Goal: Task Accomplishment & Management: Manage account settings

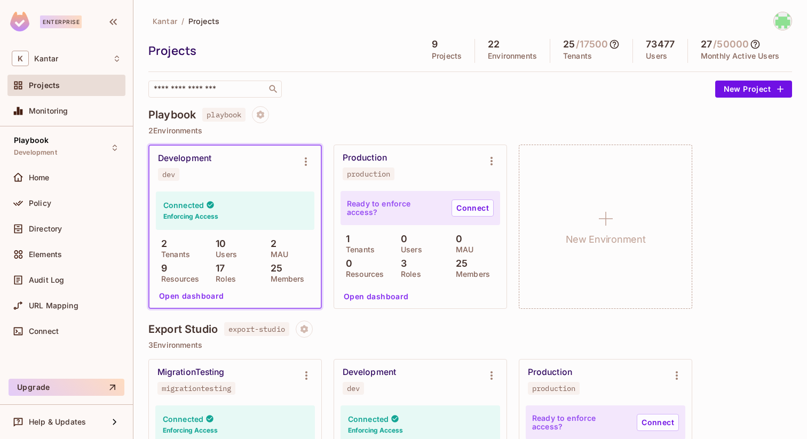
click at [56, 199] on div "Policy" at bounding box center [75, 203] width 92 height 9
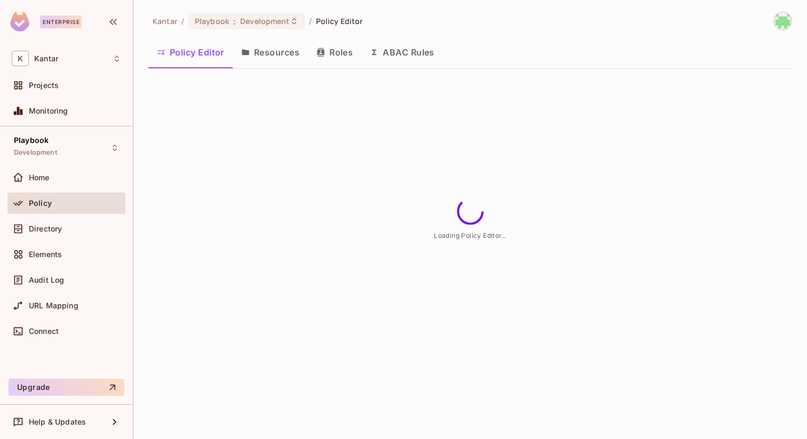
click at [276, 54] on button "Resources" at bounding box center [270, 52] width 75 height 27
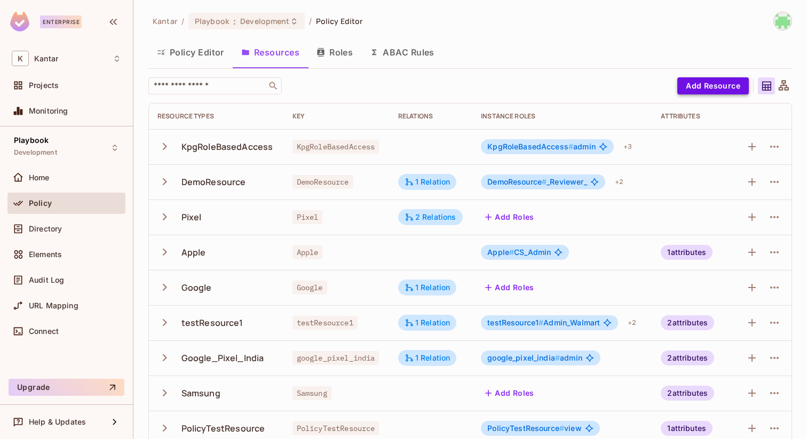
click at [699, 81] on button "Add Resource" at bounding box center [714, 85] width 72 height 17
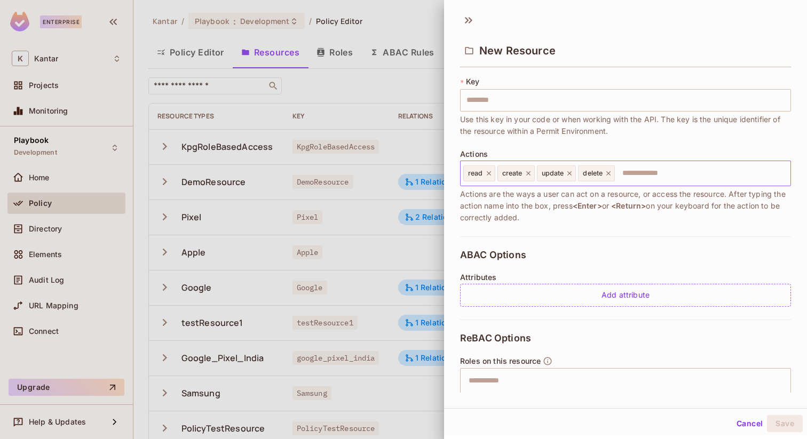
scroll to position [66, 0]
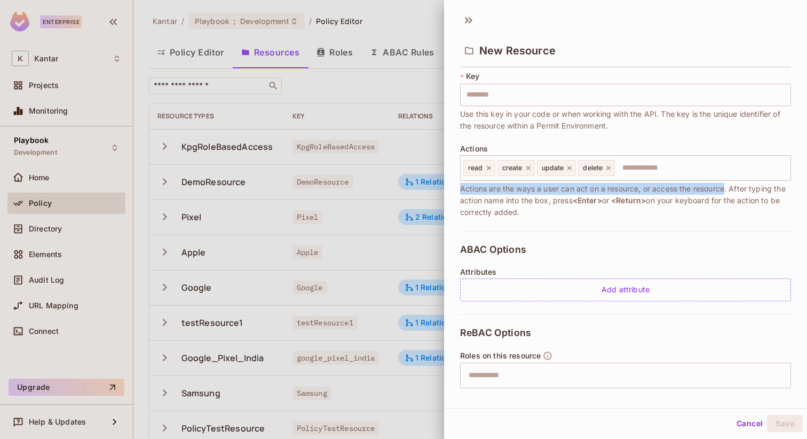
drag, startPoint x: 460, startPoint y: 190, endPoint x: 728, endPoint y: 185, distance: 268.1
click at [728, 185] on span "Actions are the ways a user can act on a resource, or access the resource. Afte…" at bounding box center [625, 200] width 331 height 35
copy span "Actions are the ways a user can act on a resource, or access the resource"
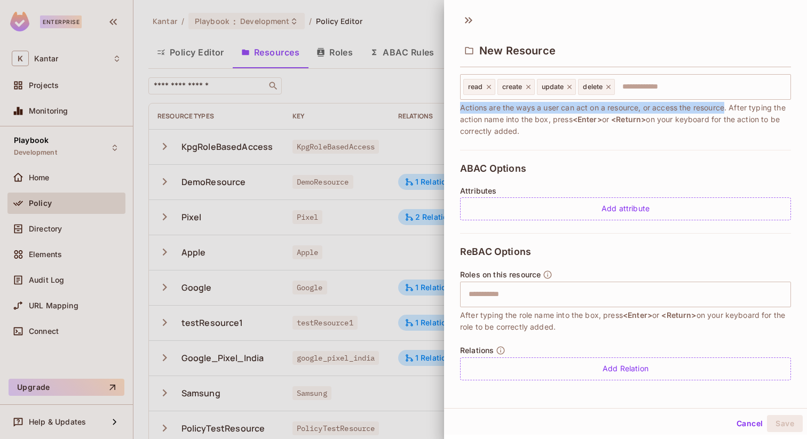
scroll to position [148, 0]
click at [532, 163] on div "ABAC Options Attributes Add attribute" at bounding box center [625, 191] width 331 height 83
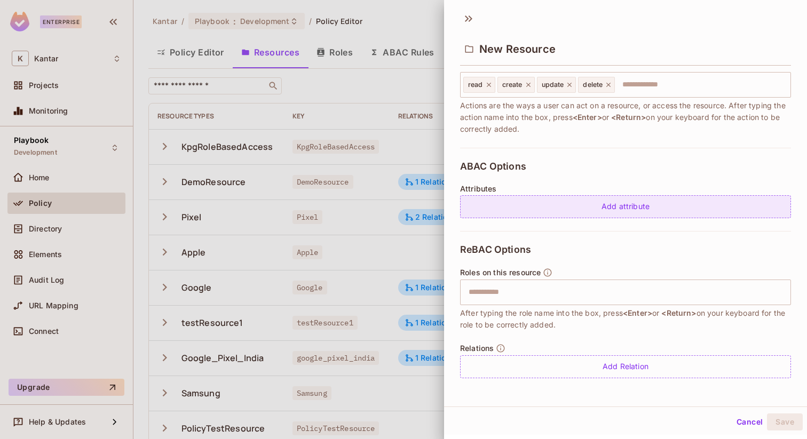
click at [520, 213] on div "Add attribute" at bounding box center [625, 206] width 331 height 23
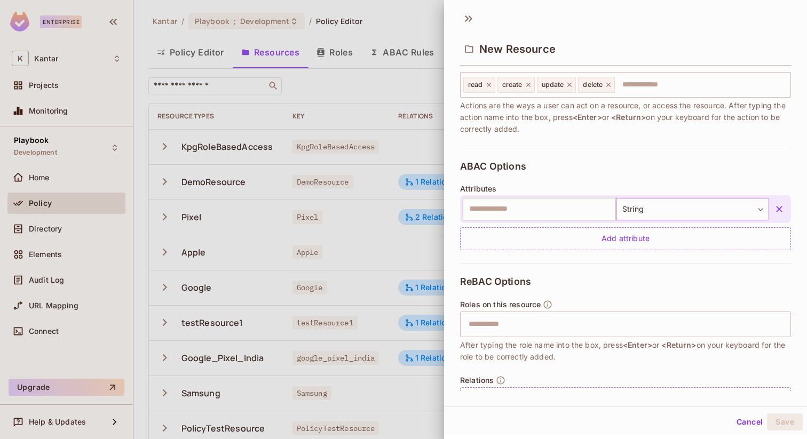
click at [758, 210] on body "Enterprise K Kantar Projects Monitoring Playbook Development Home Policy Direct…" at bounding box center [403, 219] width 807 height 439
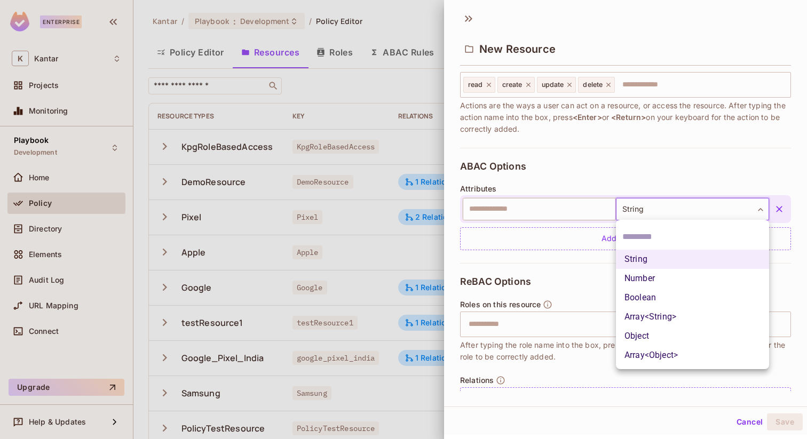
click at [575, 180] on div at bounding box center [403, 219] width 807 height 439
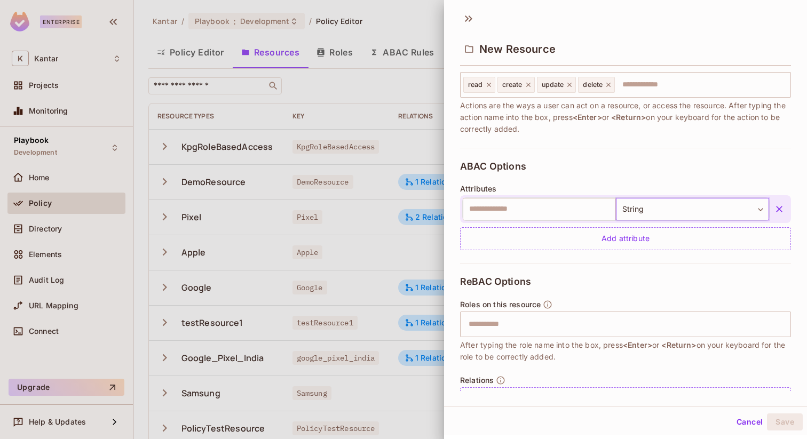
scroll to position [180, 0]
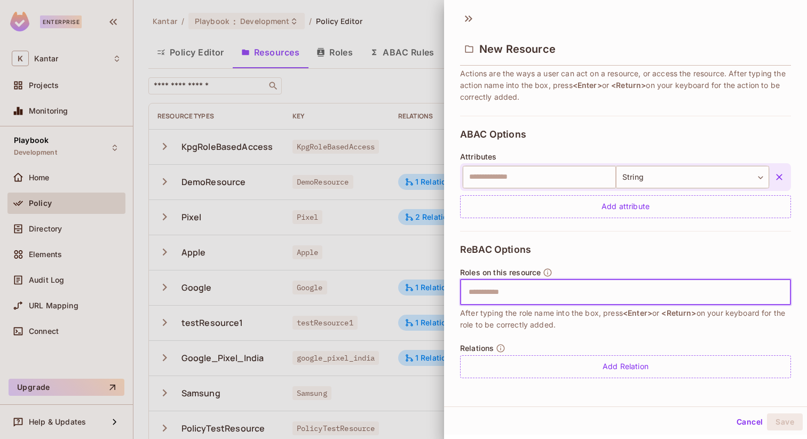
click at [558, 289] on input "text" at bounding box center [624, 292] width 324 height 21
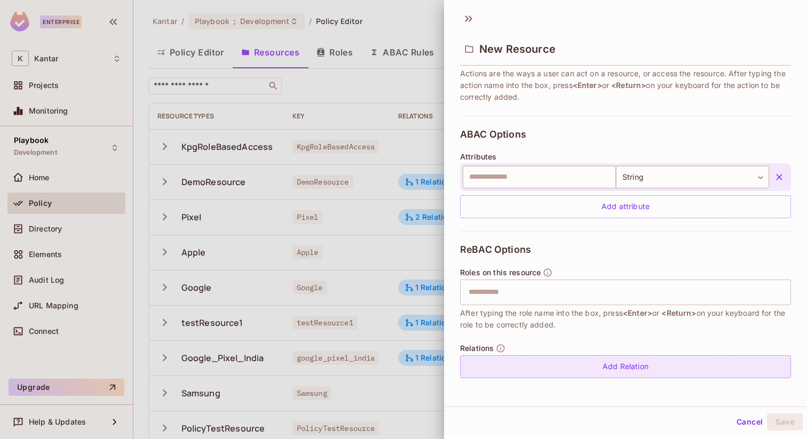
click at [538, 374] on div "Add Relation" at bounding box center [625, 367] width 331 height 23
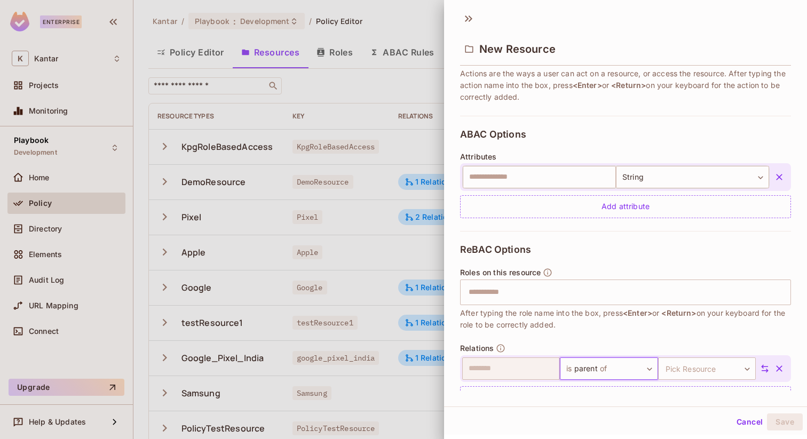
scroll to position [211, 0]
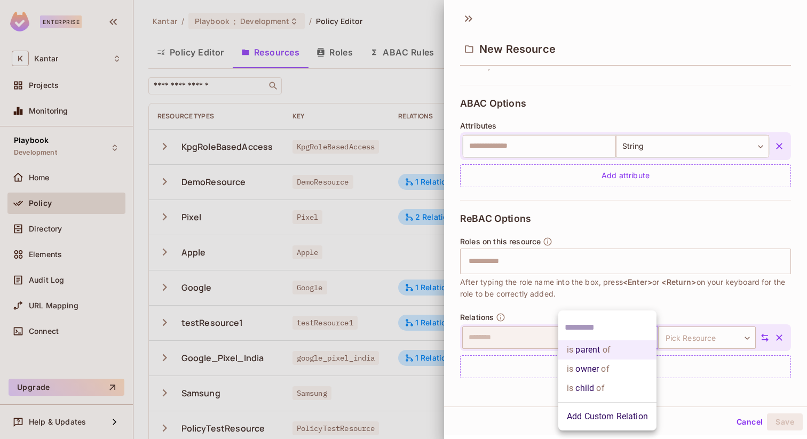
click at [612, 335] on body "Enterprise K Kantar Projects Monitoring Playbook Development Home Policy Direct…" at bounding box center [403, 219] width 807 height 439
click at [629, 297] on div at bounding box center [403, 219] width 807 height 439
click at [594, 337] on body "Enterprise K Kantar Projects Monitoring Playbook Development Home Policy Direct…" at bounding box center [403, 219] width 807 height 439
click at [634, 274] on div at bounding box center [403, 219] width 807 height 439
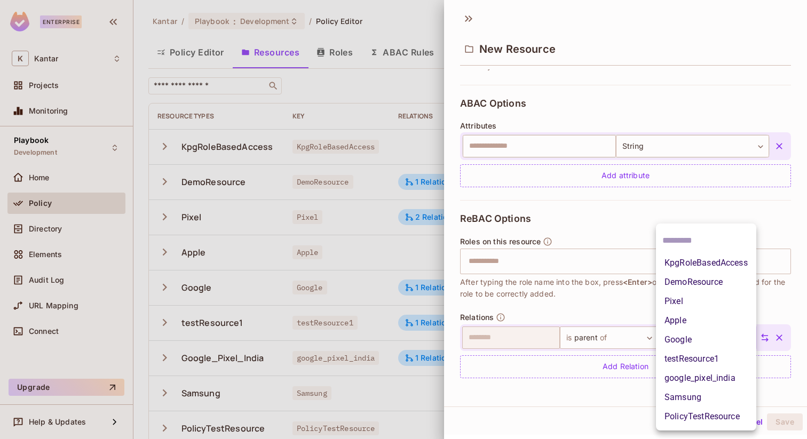
click at [691, 336] on body "Enterprise K Kantar Projects Monitoring Playbook Development Home Policy Direct…" at bounding box center [403, 219] width 807 height 439
click at [572, 290] on div at bounding box center [403, 219] width 807 height 439
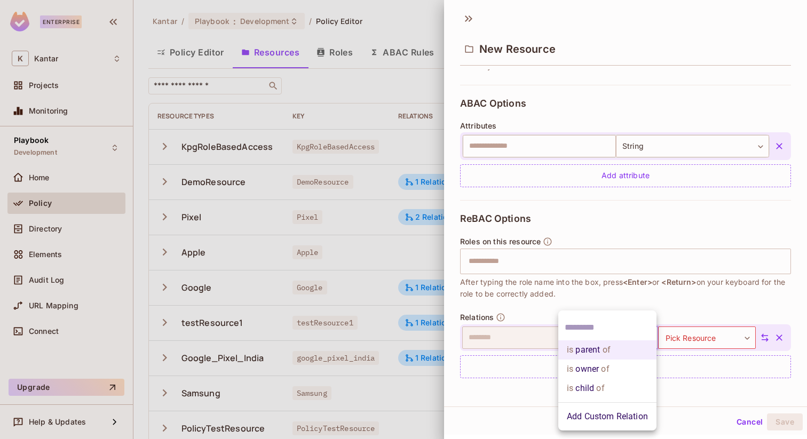
click at [605, 328] on body "Enterprise K Kantar Projects Monitoring Playbook Development Home Policy Direct…" at bounding box center [403, 219] width 807 height 439
click at [720, 334] on div at bounding box center [403, 219] width 807 height 439
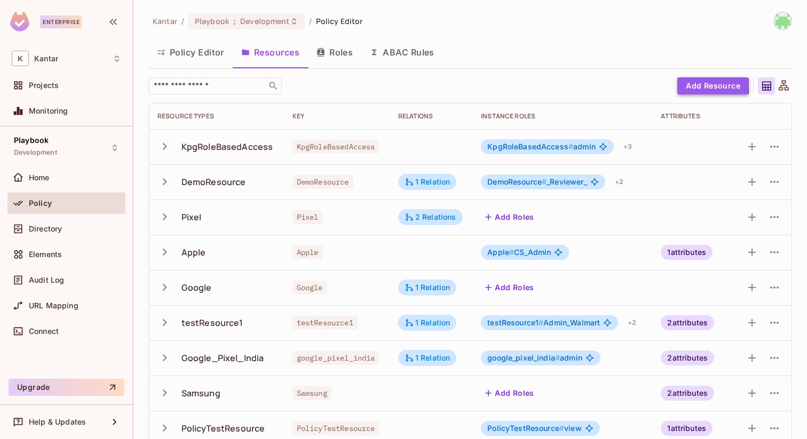
click at [693, 84] on button "Add Resource" at bounding box center [714, 85] width 72 height 17
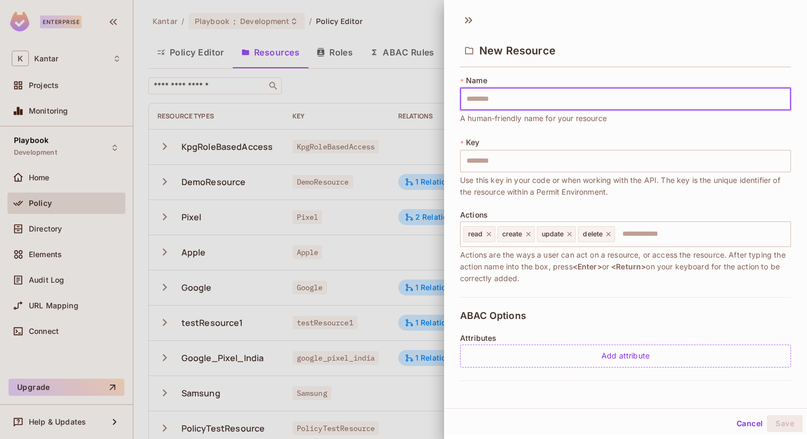
type input "*"
type input "**"
type input "***"
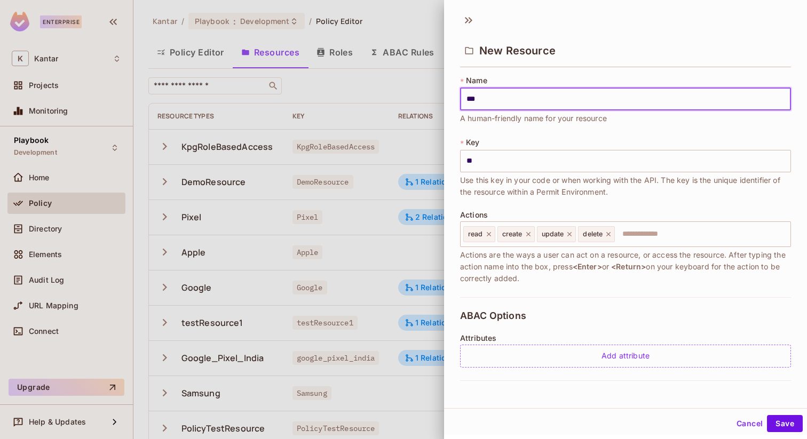
type input "***"
type input "**"
type input "*"
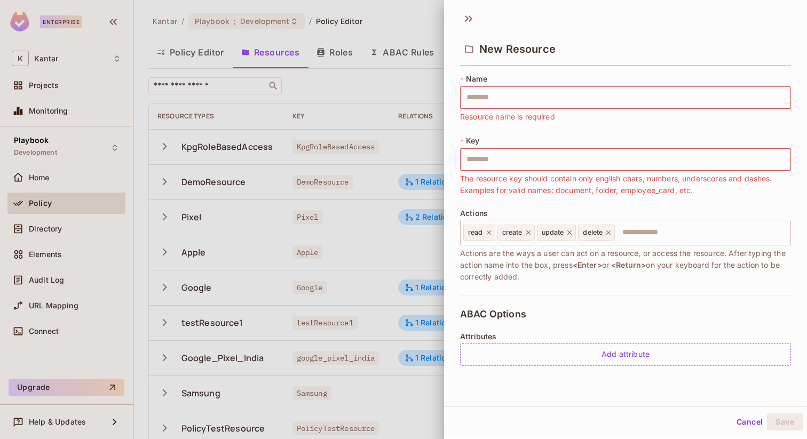
click at [492, 143] on div "* Key ​ The resource key should contain only english chars, numbers, underscore…" at bounding box center [625, 166] width 331 height 61
click at [504, 161] on input "text" at bounding box center [625, 159] width 331 height 22
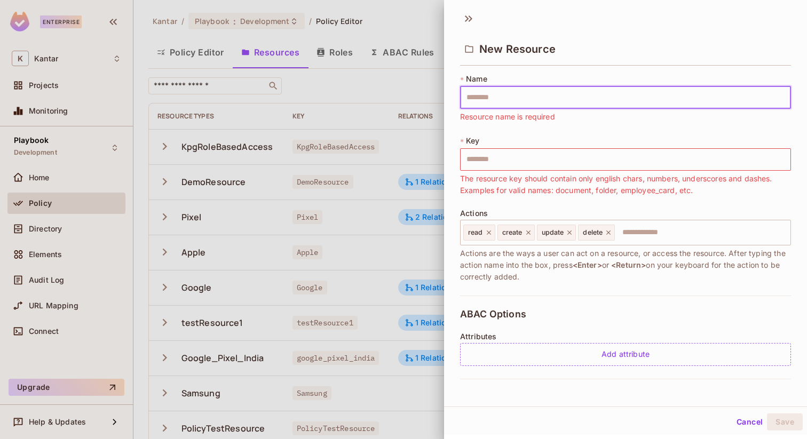
click at [507, 92] on input "text" at bounding box center [625, 98] width 331 height 22
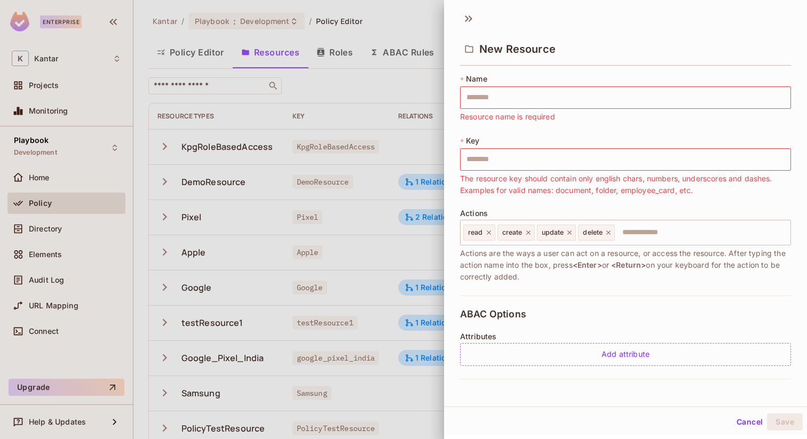
click at [493, 135] on div "* Name ​ Resource name is required * Key ​ The resource key should contain only…" at bounding box center [625, 185] width 331 height 222
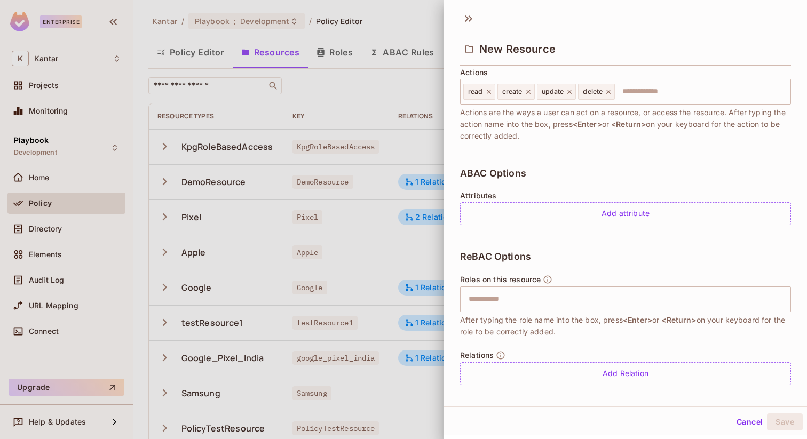
scroll to position [148, 0]
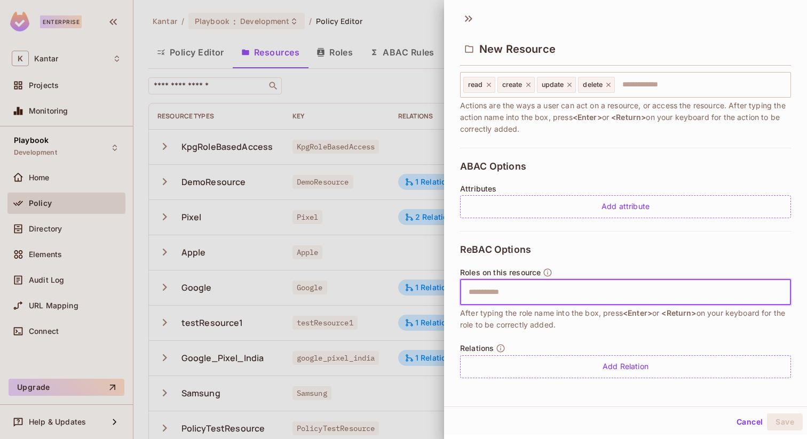
click at [591, 294] on input "text" at bounding box center [624, 292] width 324 height 21
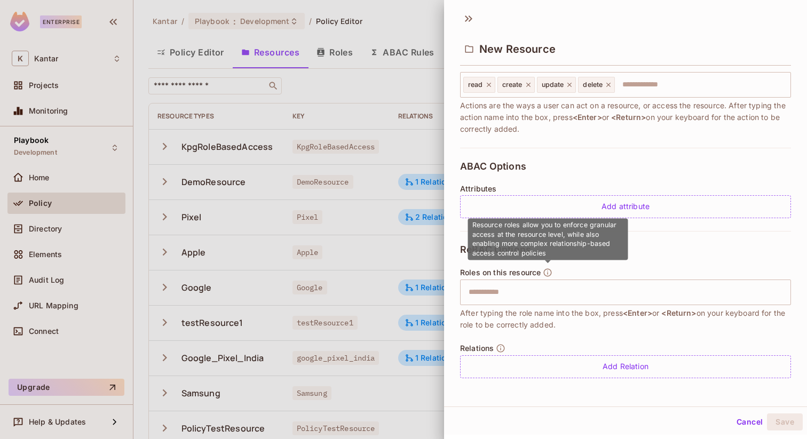
click at [551, 271] on icon "button" at bounding box center [548, 273] width 10 height 10
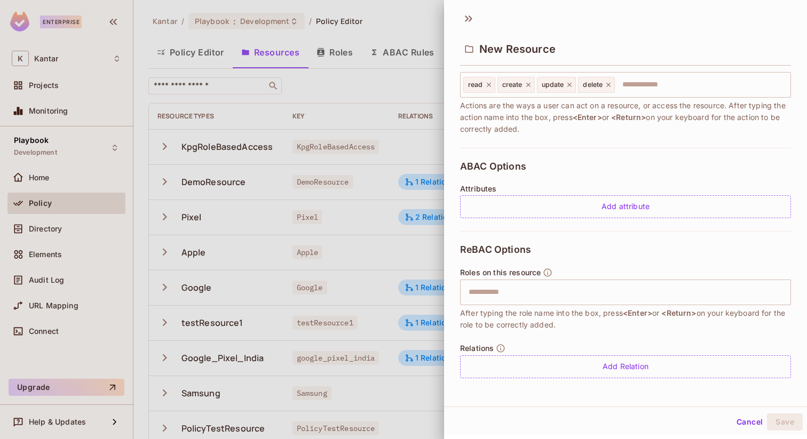
scroll to position [0, 0]
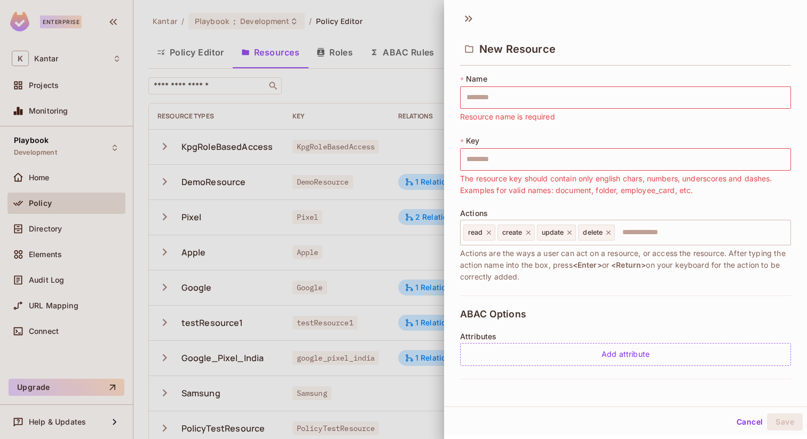
click at [432, 70] on div at bounding box center [403, 219] width 807 height 439
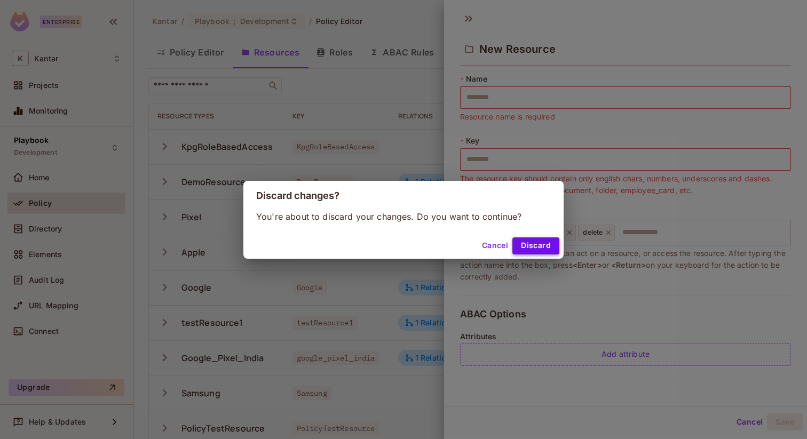
click at [536, 249] on button "Discard" at bounding box center [536, 246] width 47 height 17
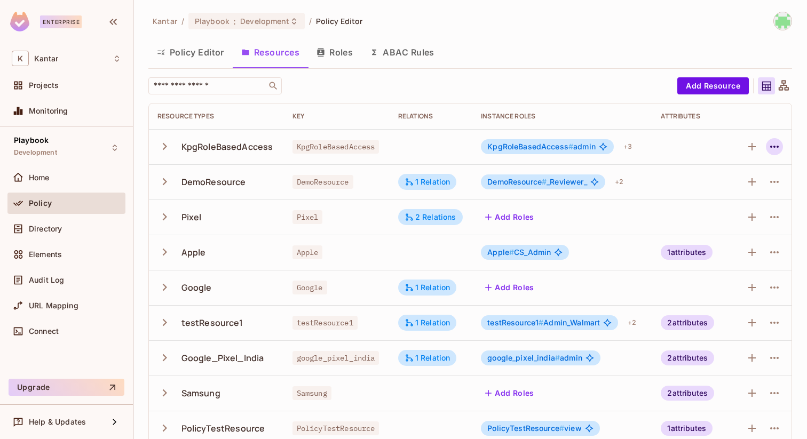
click at [770, 142] on icon "button" at bounding box center [774, 146] width 13 height 13
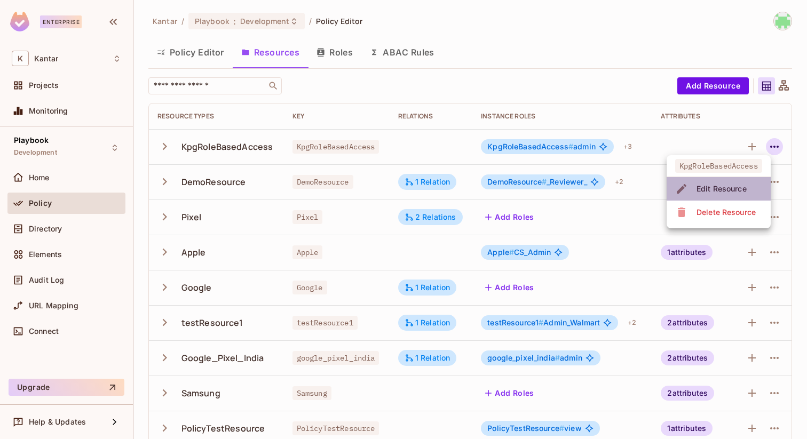
click at [711, 190] on div "Edit Resource" at bounding box center [722, 189] width 50 height 11
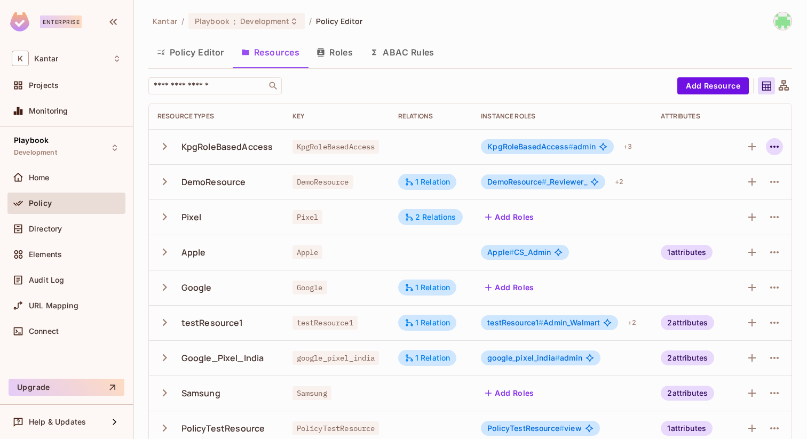
click at [776, 148] on icon "button" at bounding box center [774, 146] width 13 height 13
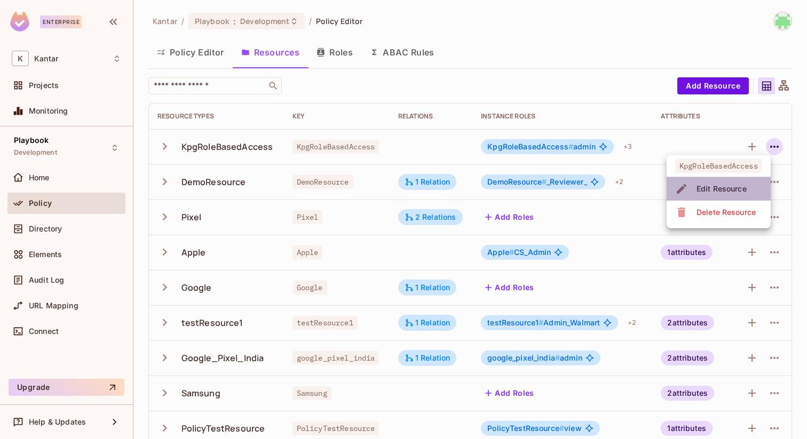
click at [716, 191] on div "Edit Resource" at bounding box center [722, 189] width 50 height 11
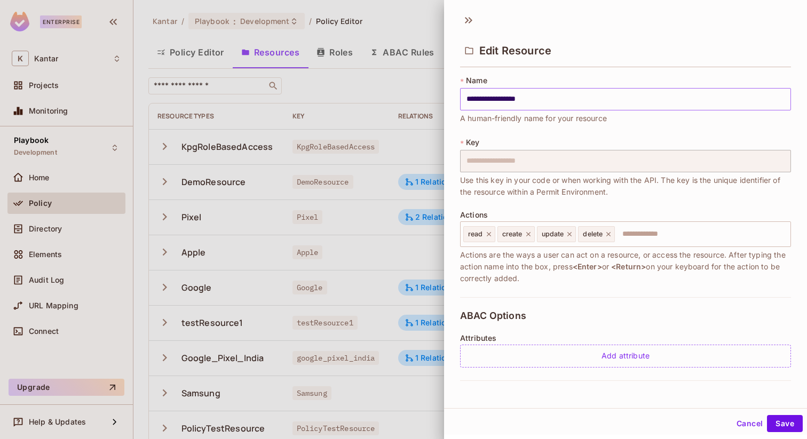
click at [569, 98] on input "**********" at bounding box center [625, 99] width 331 height 22
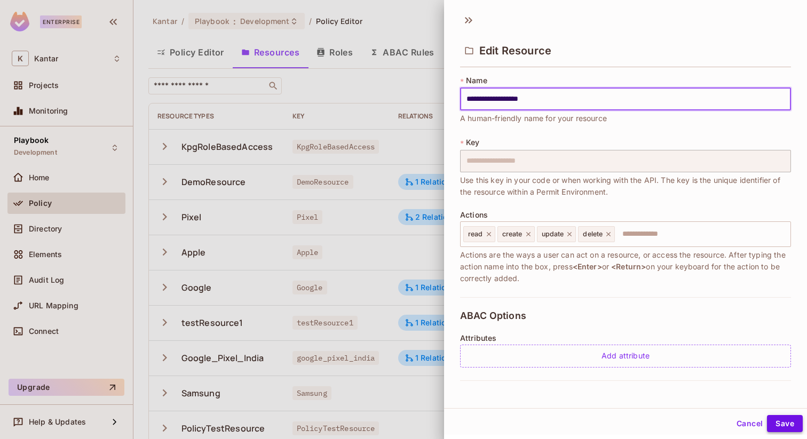
type input "**********"
click at [794, 424] on button "Save" at bounding box center [785, 423] width 36 height 17
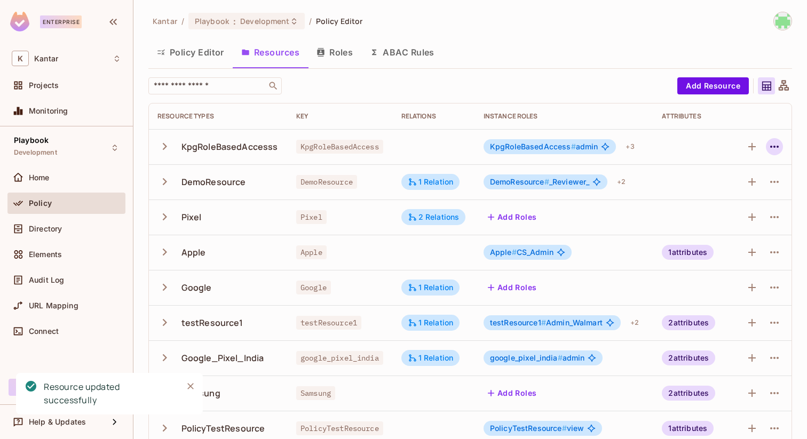
click at [776, 144] on icon "button" at bounding box center [774, 146] width 13 height 13
click at [717, 189] on div "Edit Resource" at bounding box center [722, 189] width 50 height 11
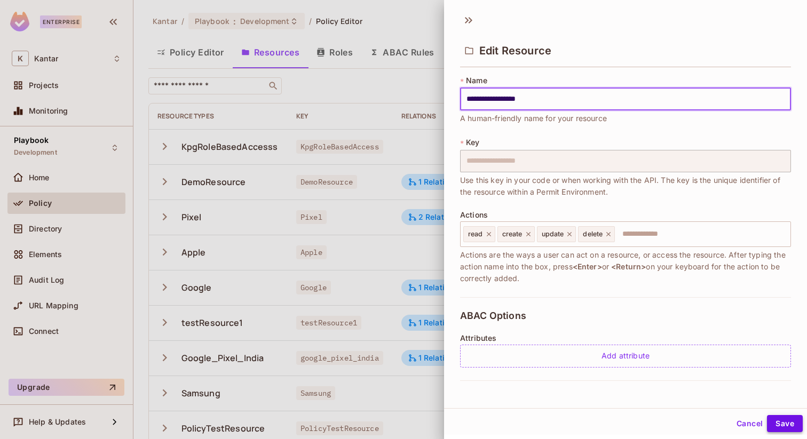
type input "**********"
click at [796, 426] on button "Save" at bounding box center [785, 423] width 36 height 17
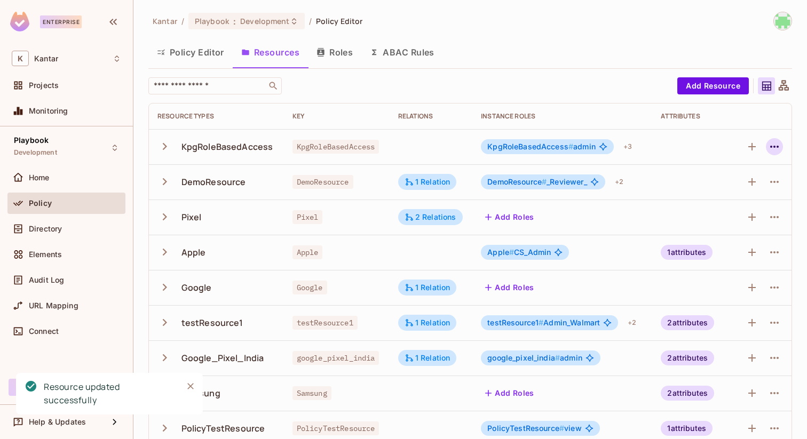
click at [774, 144] on icon "button" at bounding box center [774, 146] width 13 height 13
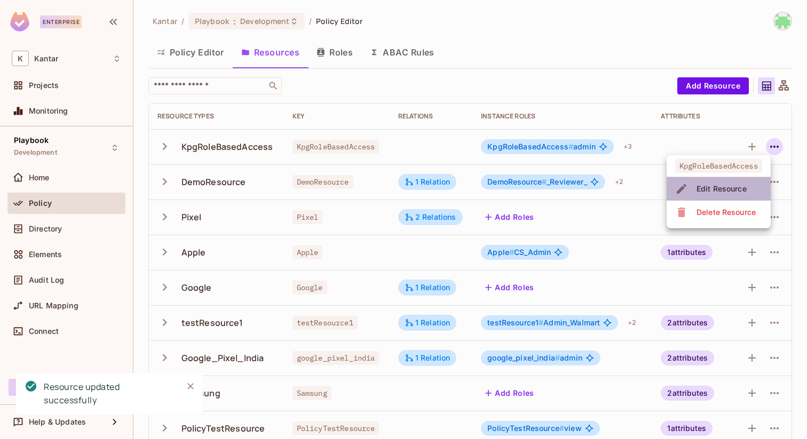
click at [713, 184] on div "Edit Resource" at bounding box center [722, 189] width 50 height 11
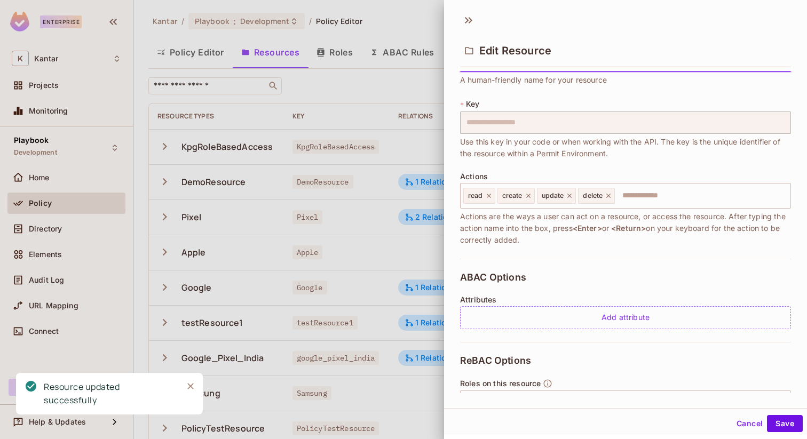
scroll to position [51, 0]
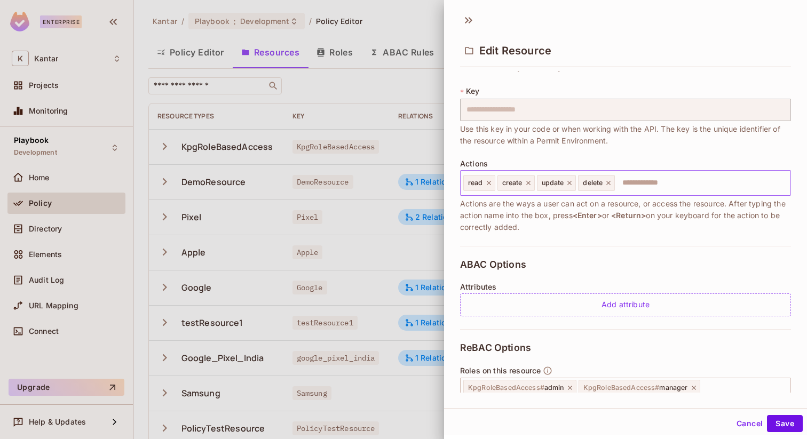
click at [612, 184] on icon at bounding box center [608, 182] width 7 height 7
click at [743, 419] on button "Cancel" at bounding box center [750, 423] width 35 height 17
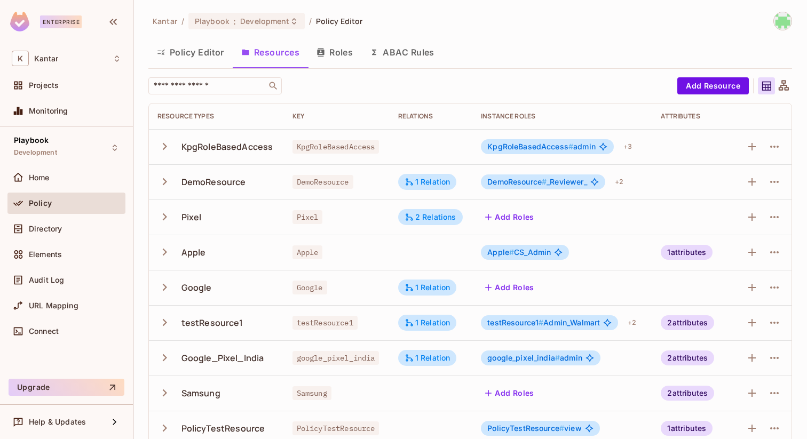
click at [765, 152] on div at bounding box center [763, 146] width 41 height 17
click at [770, 145] on icon "button" at bounding box center [774, 146] width 13 height 13
click at [718, 188] on div "Edit Resource" at bounding box center [722, 189] width 50 height 11
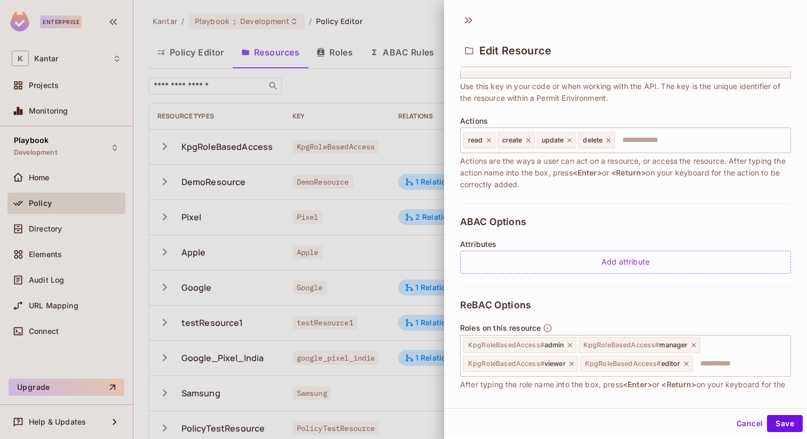
scroll to position [164, 0]
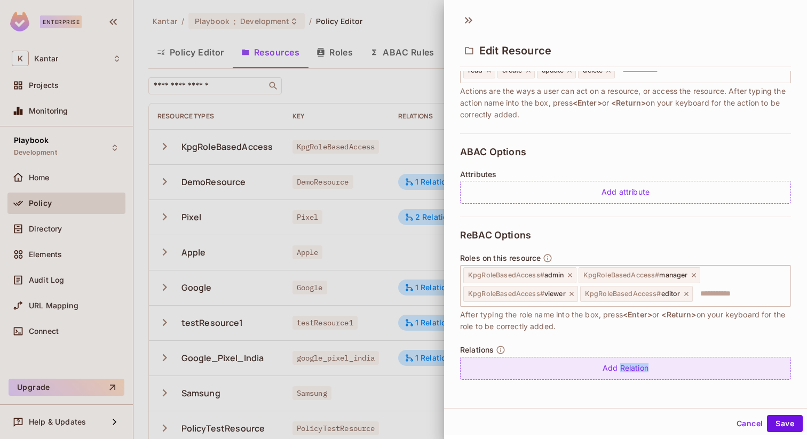
click at [631, 372] on div "Add Relation" at bounding box center [625, 368] width 331 height 23
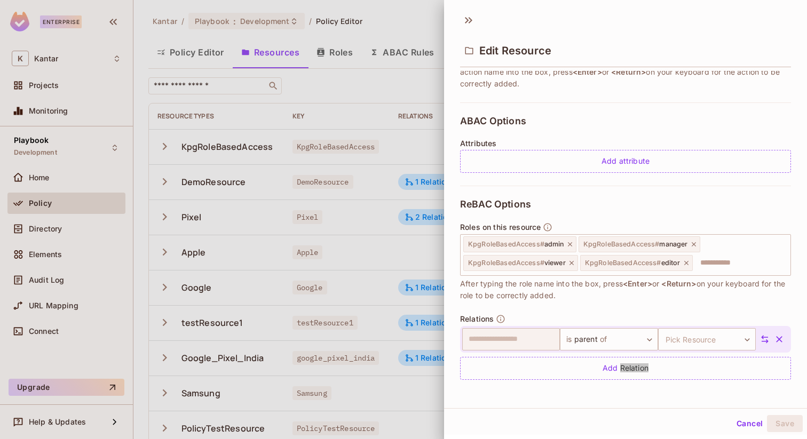
scroll to position [0, 0]
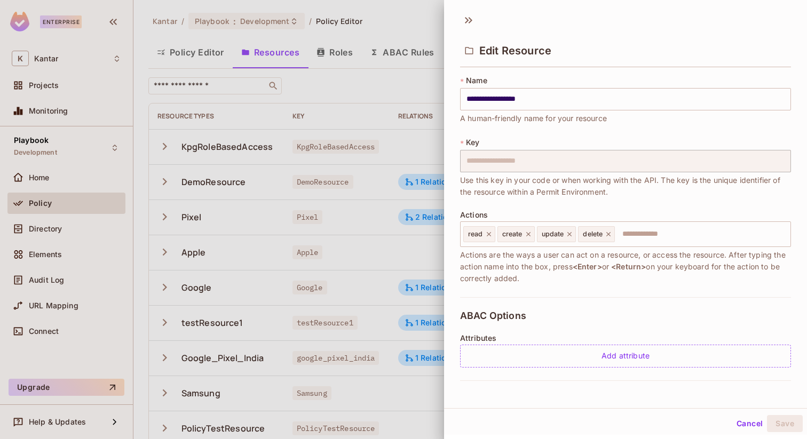
click at [786, 439] on div "**********" at bounding box center [625, 219] width 363 height 439
click at [800, 439] on div "**********" at bounding box center [625, 219] width 363 height 439
click at [807, 410] on div "Cancel Save" at bounding box center [625, 422] width 363 height 27
click at [784, 439] on div "**********" at bounding box center [625, 219] width 363 height 439
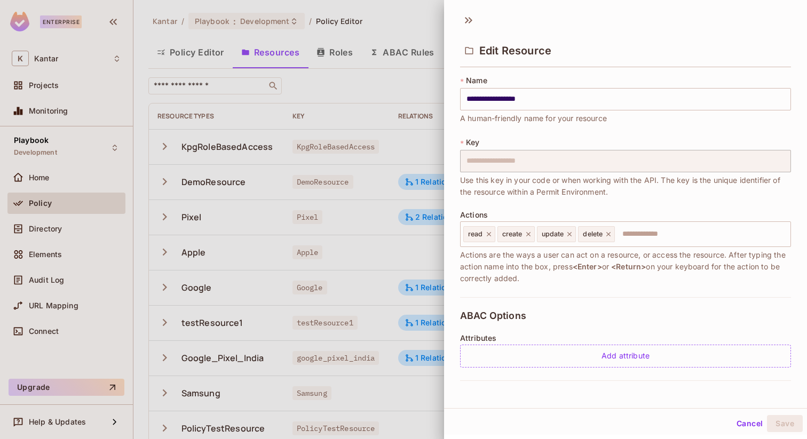
click at [412, 83] on div at bounding box center [403, 219] width 807 height 439
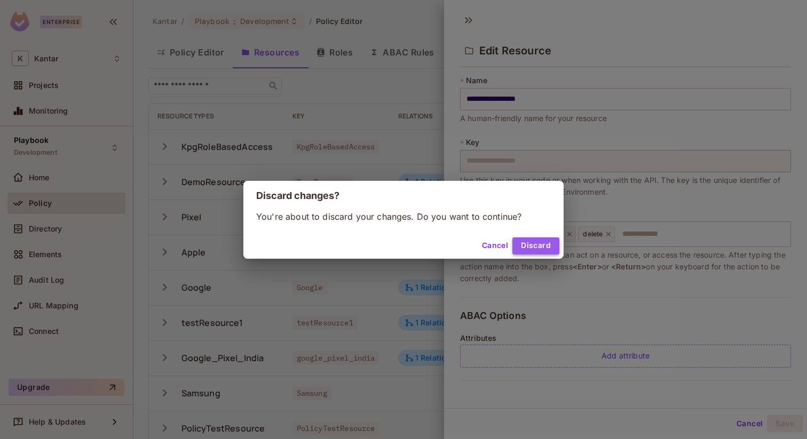
click at [531, 251] on button "Discard" at bounding box center [536, 246] width 47 height 17
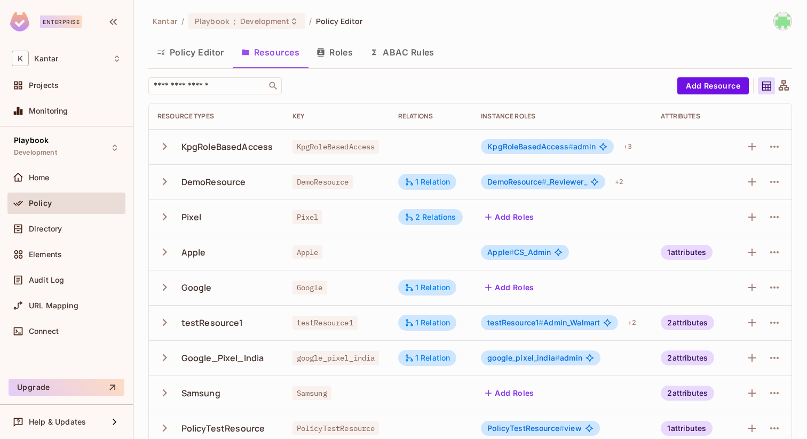
click at [341, 57] on button "Roles" at bounding box center [334, 52] width 53 height 27
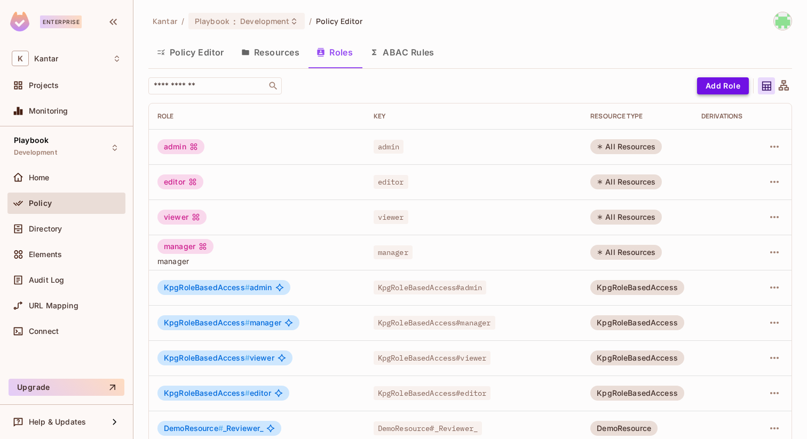
click at [727, 82] on button "Add Role" at bounding box center [723, 85] width 52 height 17
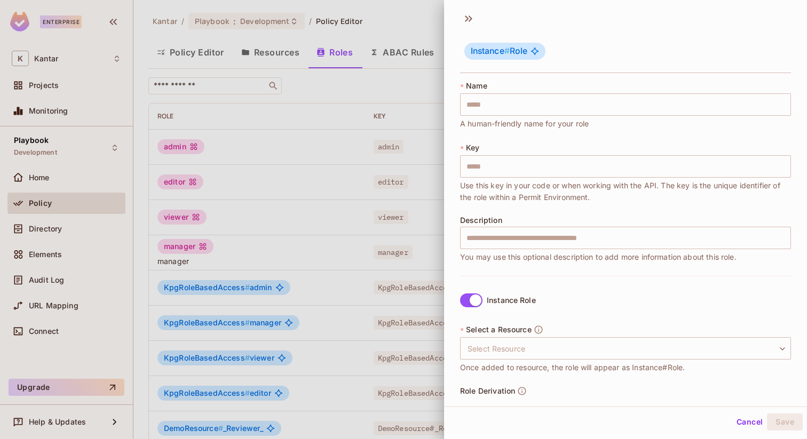
scroll to position [78, 0]
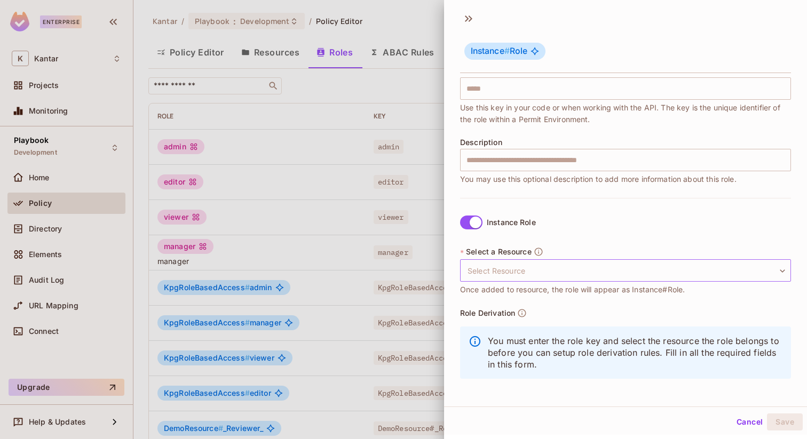
click at [535, 274] on body "Enterprise K Kantar Projects Monitoring Playbook Development Home Policy Direct…" at bounding box center [403, 219] width 807 height 439
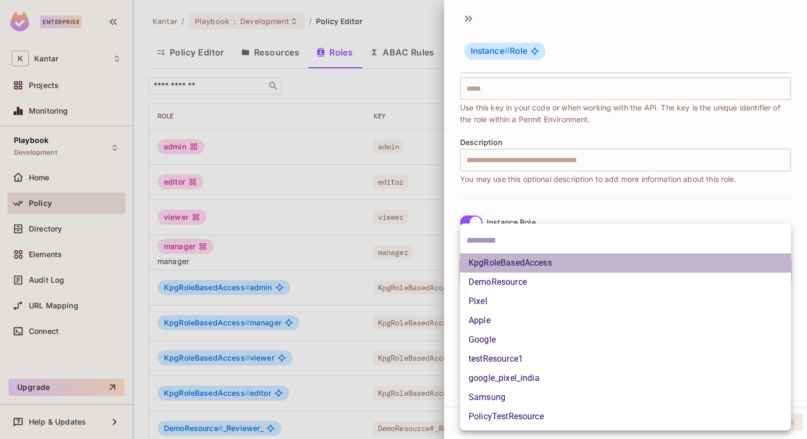
click at [529, 262] on li "KpgRoleBasedAccess" at bounding box center [625, 263] width 331 height 19
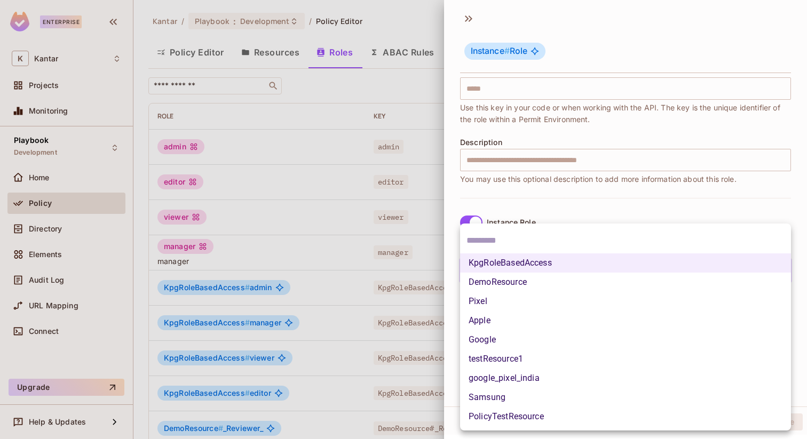
click at [613, 264] on body "Enterprise K Kantar Projects Monitoring Playbook Development Home Policy Direct…" at bounding box center [403, 219] width 807 height 439
click at [568, 350] on li "testResource1" at bounding box center [625, 359] width 331 height 19
type input "**********"
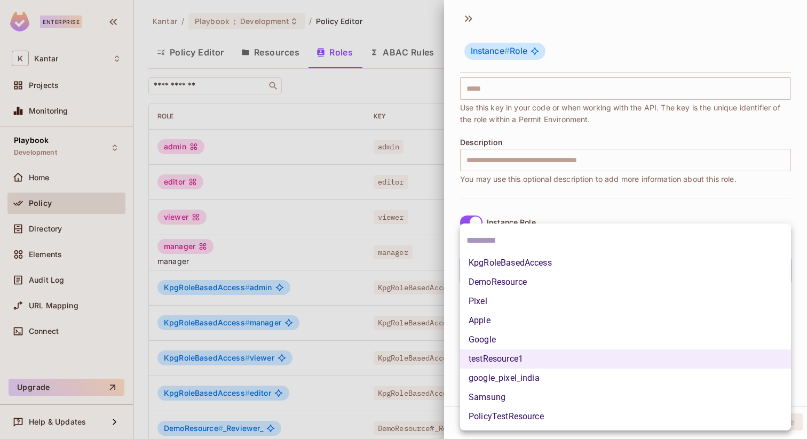
click at [621, 271] on body "Enterprise K Kantar Projects Monitoring Playbook Development Home Policy Direct…" at bounding box center [403, 219] width 807 height 439
click at [497, 200] on div at bounding box center [403, 219] width 807 height 439
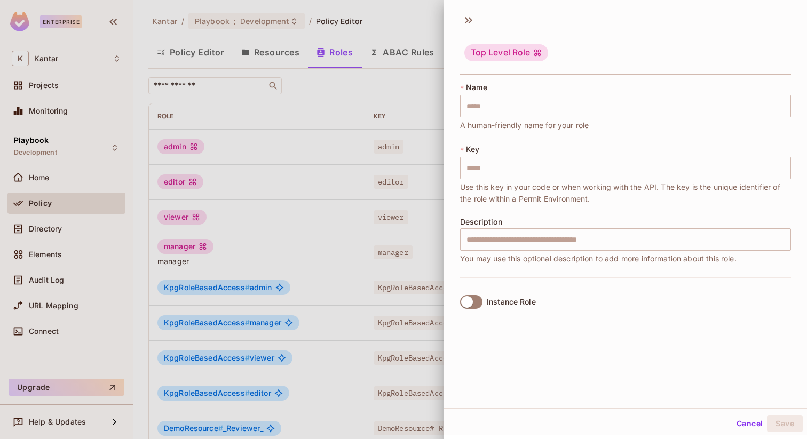
scroll to position [2, 0]
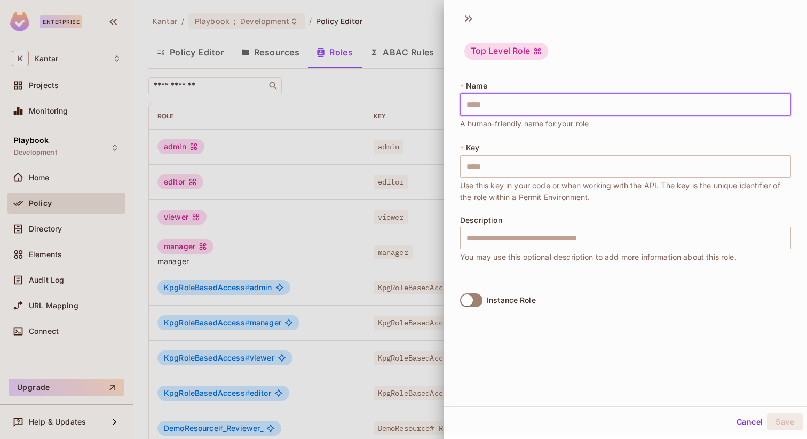
click at [491, 104] on input "text" at bounding box center [625, 104] width 331 height 22
click at [477, 147] on span "Key" at bounding box center [472, 148] width 13 height 9
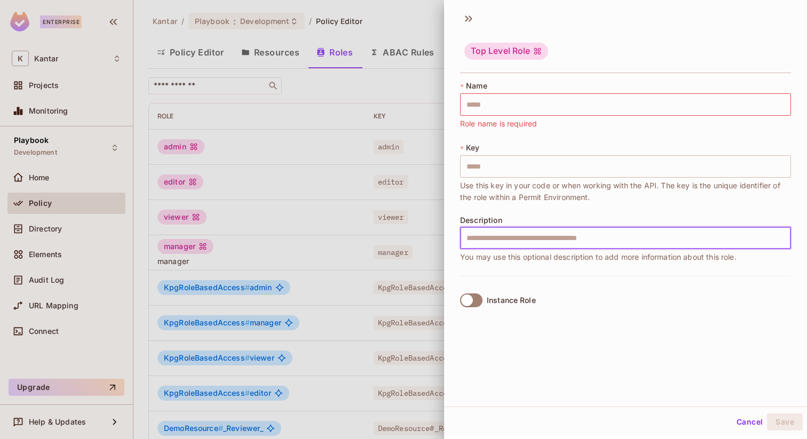
click at [497, 236] on input "text" at bounding box center [625, 238] width 331 height 22
click at [511, 280] on div "Instance Role" at bounding box center [625, 300] width 331 height 49
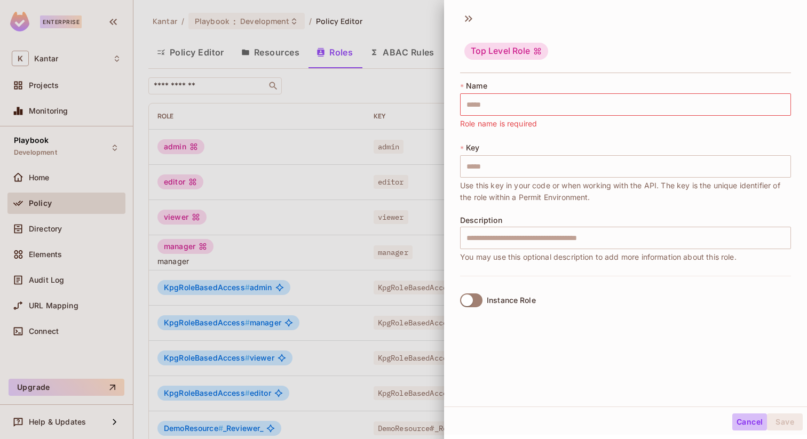
click at [736, 423] on button "Cancel" at bounding box center [750, 422] width 35 height 17
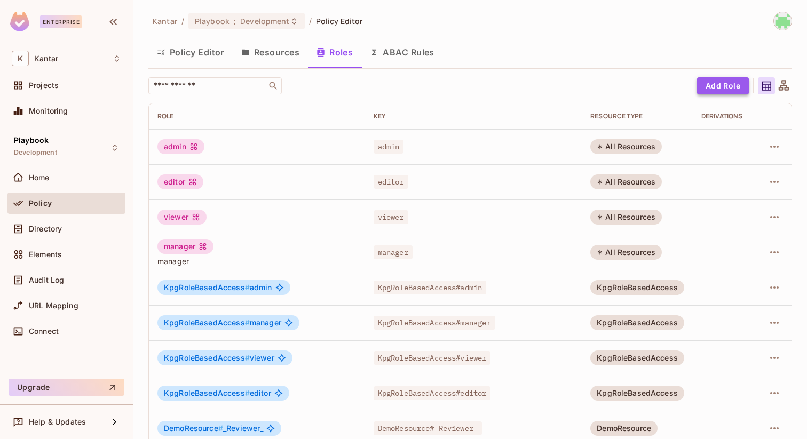
click at [719, 83] on button "Add Role" at bounding box center [723, 85] width 52 height 17
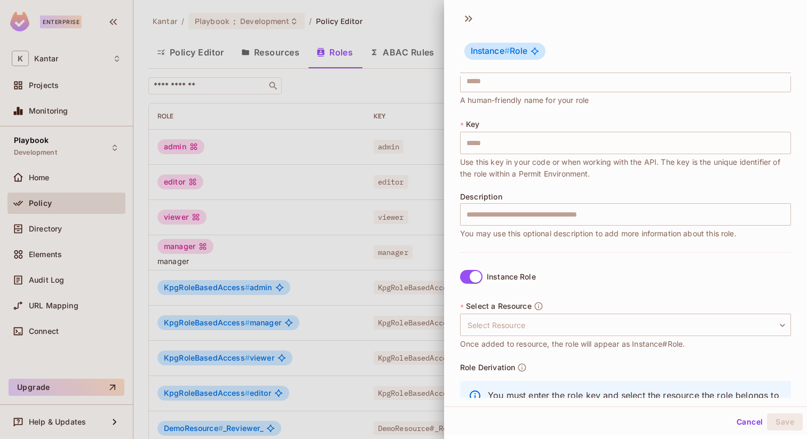
scroll to position [0, 0]
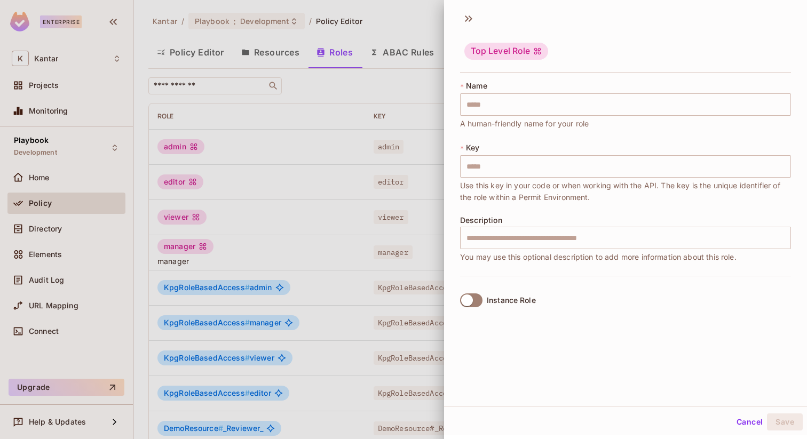
click at [774, 439] on div "Top Level Role * Name ​ A human-friendly name for your role * Key ​ Use this ke…" at bounding box center [625, 219] width 363 height 439
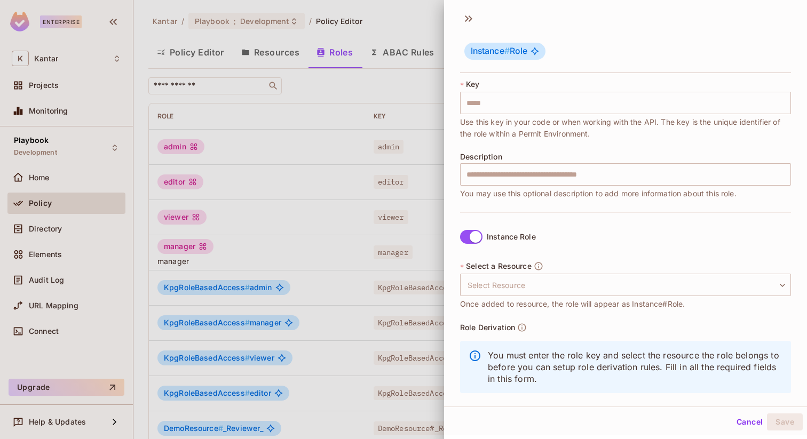
scroll to position [78, 0]
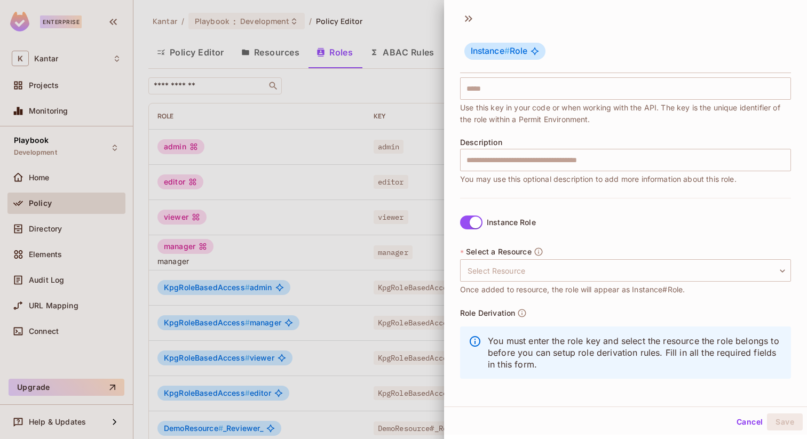
click at [442, 66] on div at bounding box center [403, 219] width 807 height 439
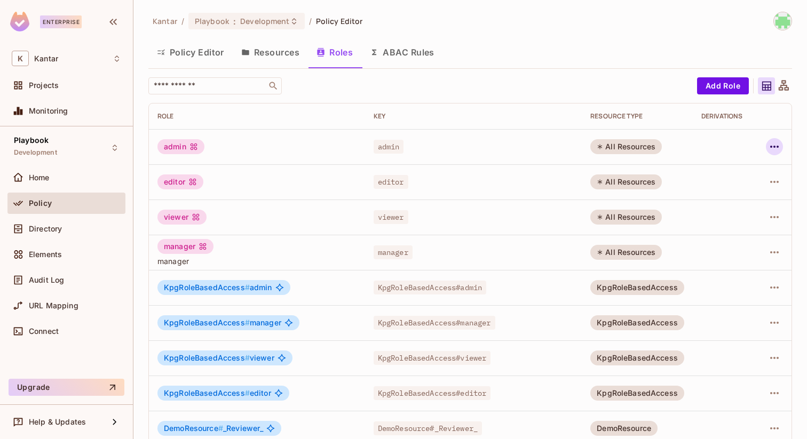
click at [774, 144] on icon "button" at bounding box center [774, 146] width 13 height 13
click at [720, 174] on div "Edit Role" at bounding box center [732, 171] width 32 height 11
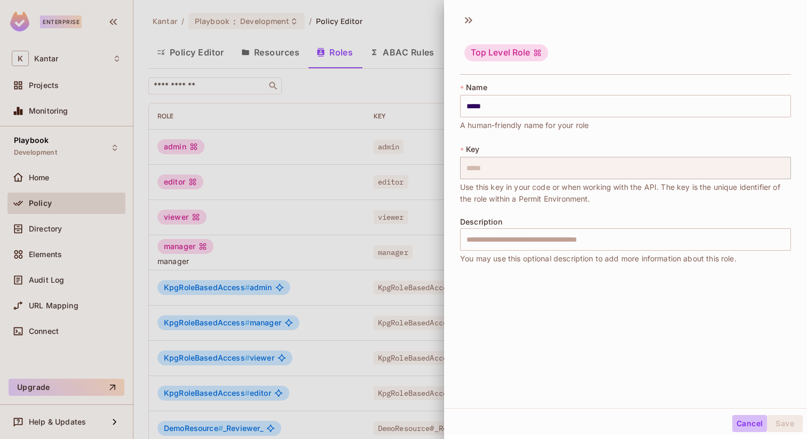
click at [754, 425] on button "Cancel" at bounding box center [750, 423] width 35 height 17
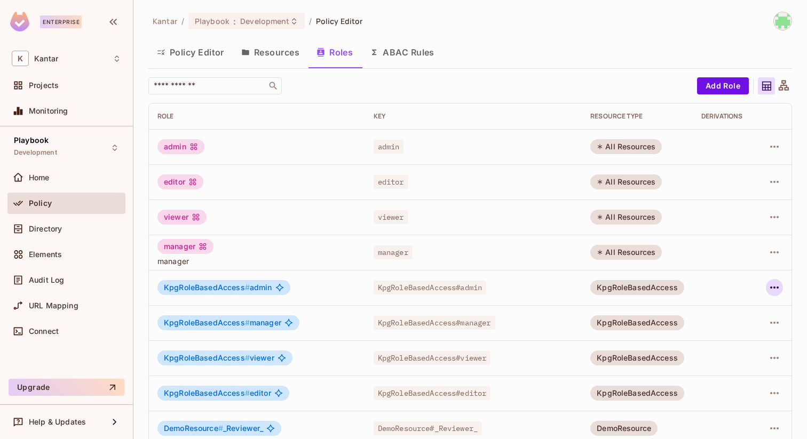
click at [775, 282] on icon "button" at bounding box center [774, 287] width 13 height 13
click at [736, 305] on span "Edit Role" at bounding box center [731, 312] width 38 height 17
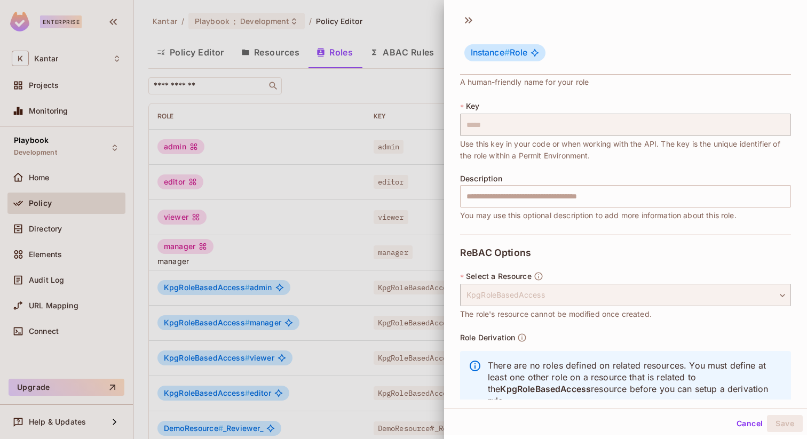
scroll to position [66, 0]
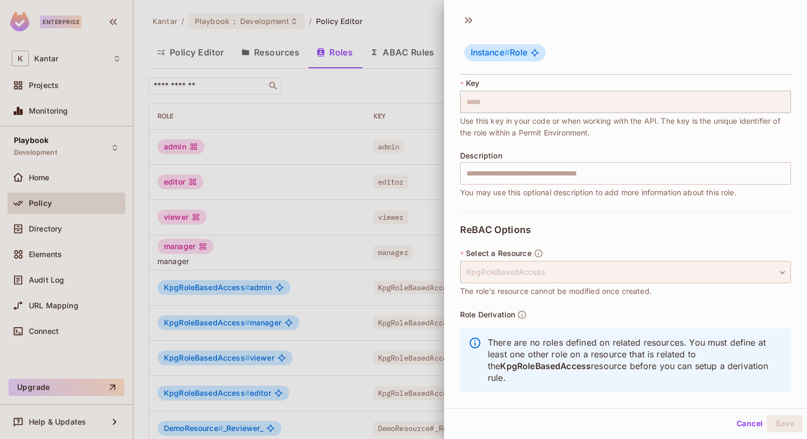
click at [703, 274] on div "KpgRoleBasedAccess" at bounding box center [625, 272] width 331 height 22
click at [750, 427] on button "Cancel" at bounding box center [750, 423] width 35 height 17
